Goal: Navigation & Orientation: Find specific page/section

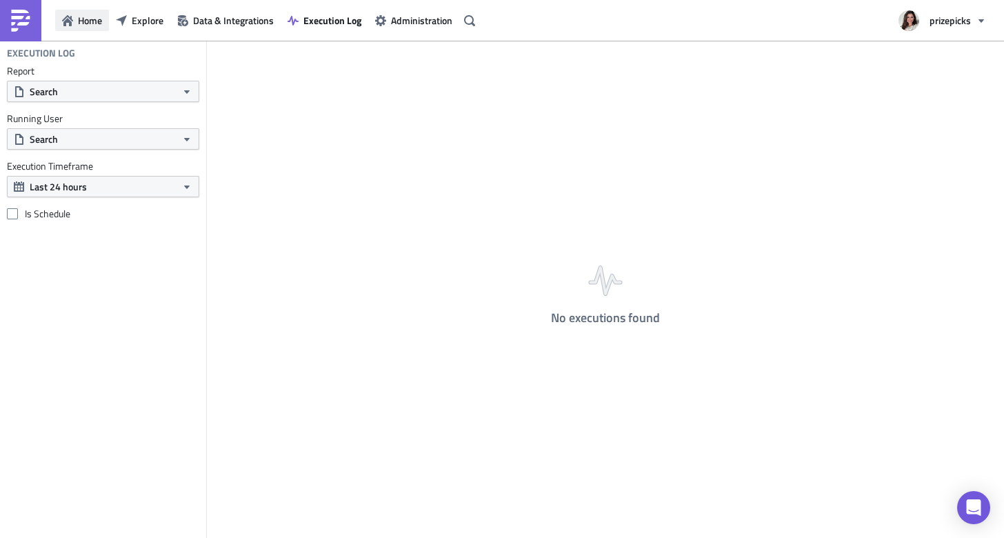
click at [92, 23] on span "Home" at bounding box center [90, 20] width 24 height 14
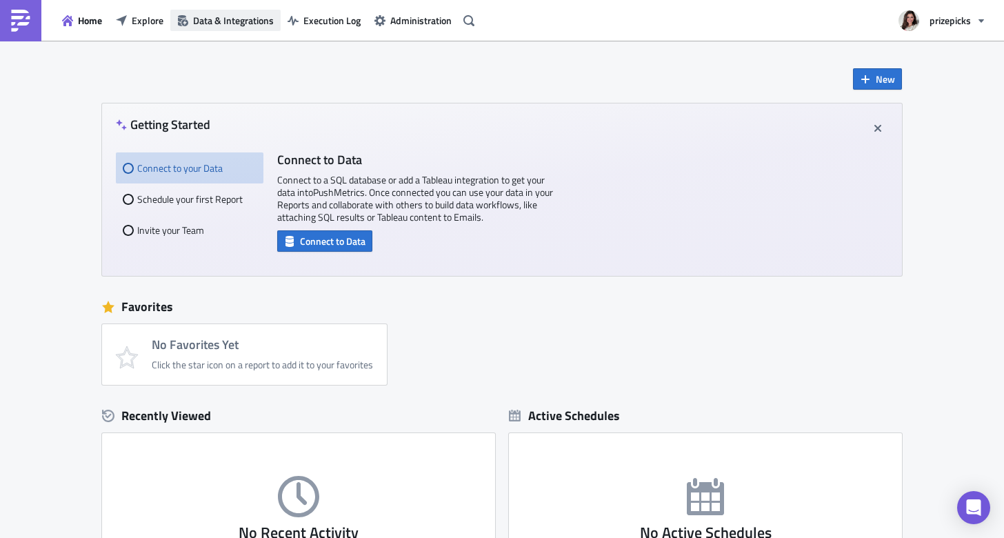
click at [222, 21] on span "Data & Integrations" at bounding box center [233, 20] width 81 height 14
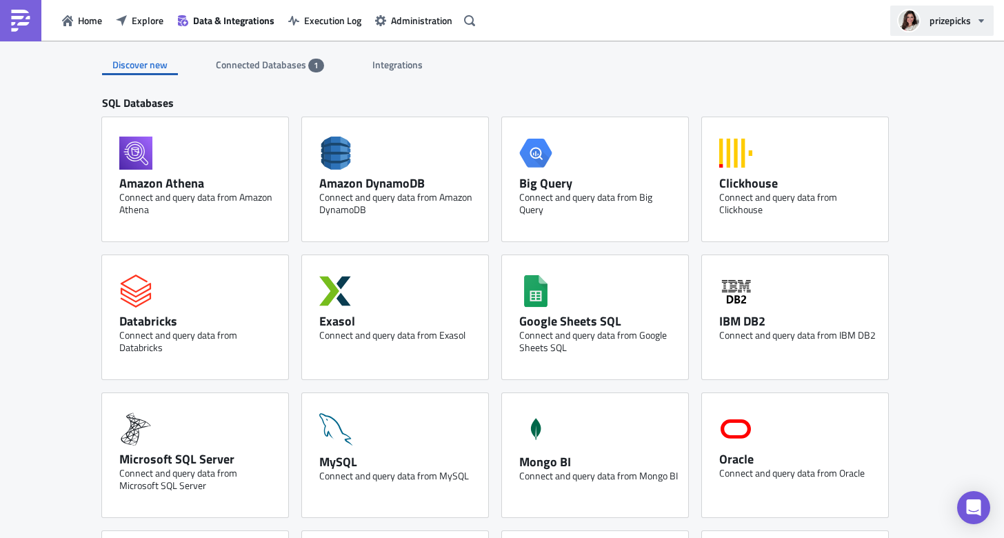
click at [947, 21] on span "prizepicks" at bounding box center [949, 20] width 41 height 14
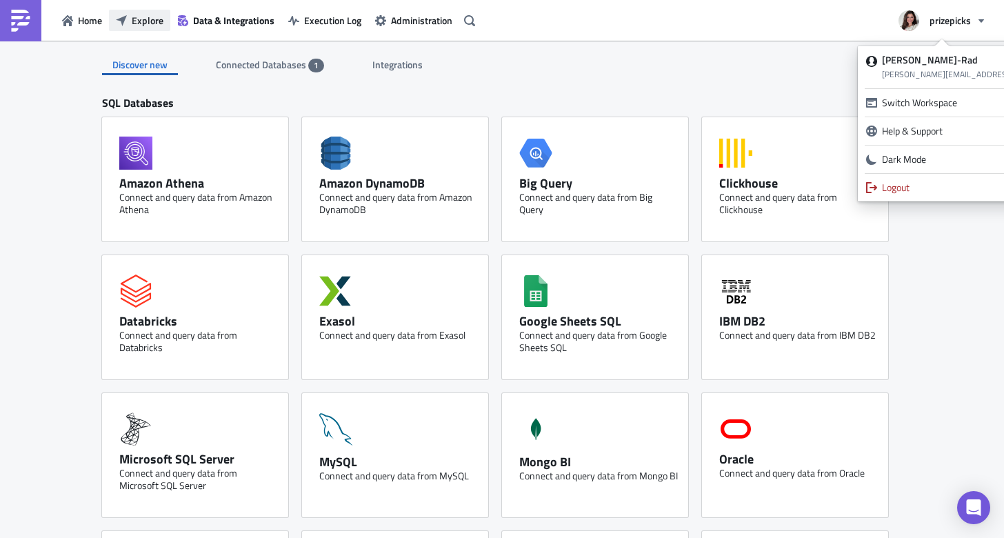
click at [159, 14] on span "Explore" at bounding box center [148, 20] width 32 height 14
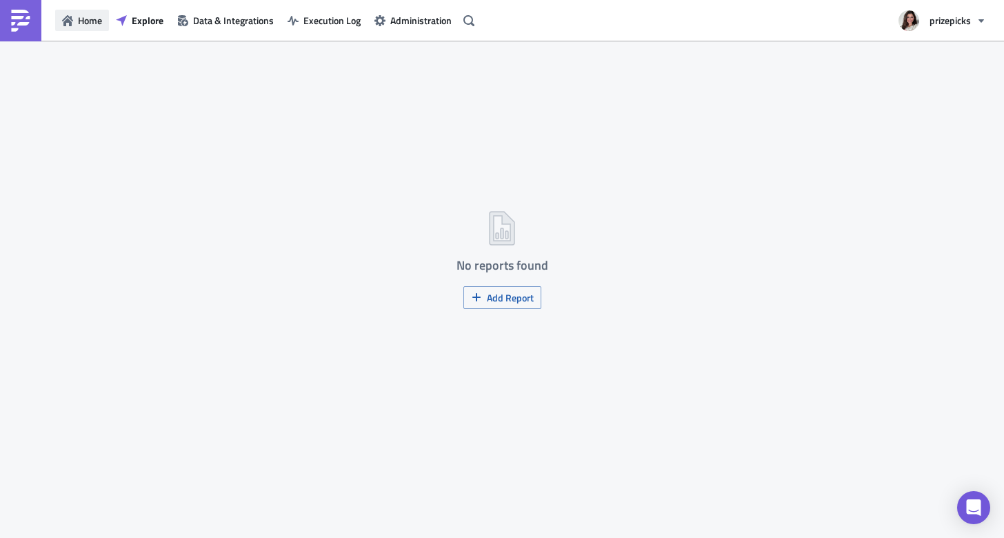
click at [80, 21] on span "Home" at bounding box center [90, 20] width 24 height 14
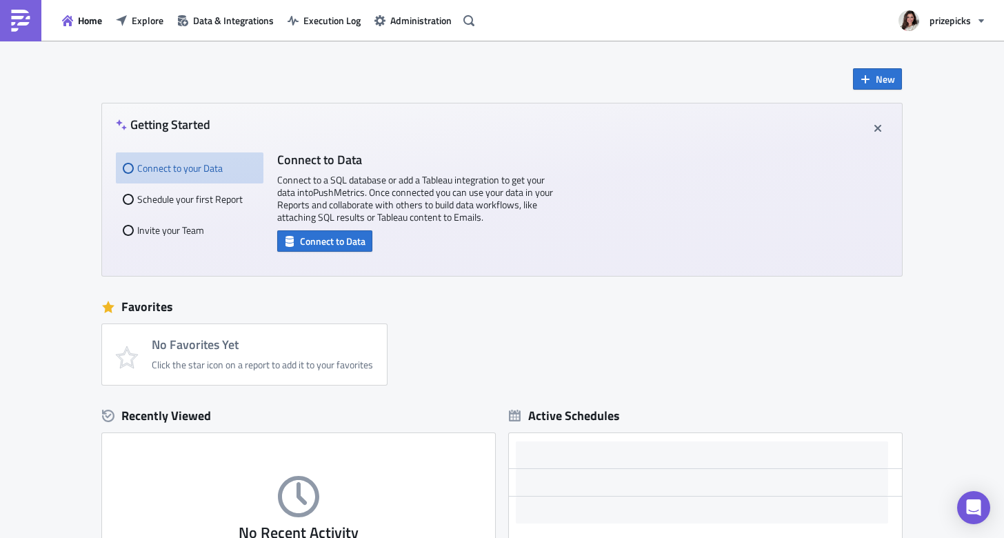
click at [23, 24] on img at bounding box center [21, 21] width 22 height 22
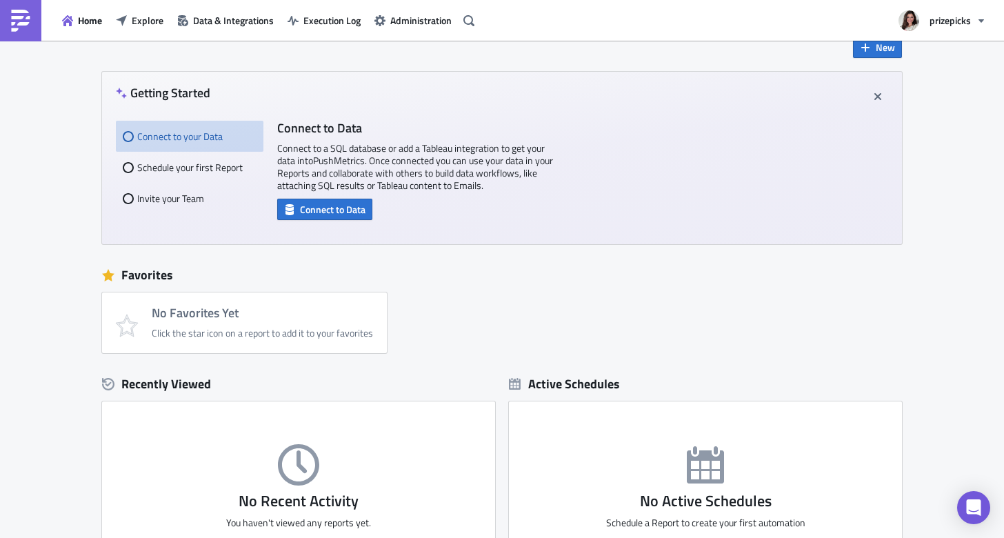
scroll to position [28, 0]
